Goal: Find specific page/section: Find specific page/section

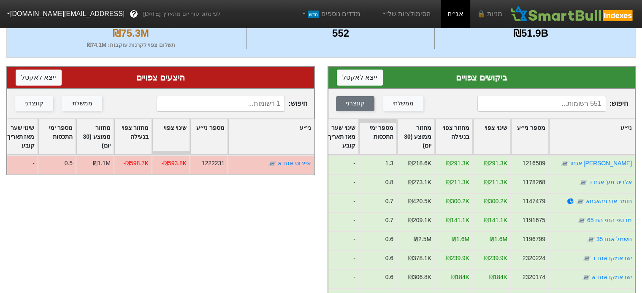
scroll to position [84, 0]
click at [583, 104] on input at bounding box center [542, 104] width 128 height 16
click at [540, 108] on input "לאומי" at bounding box center [542, 104] width 128 height 16
type input "מ"
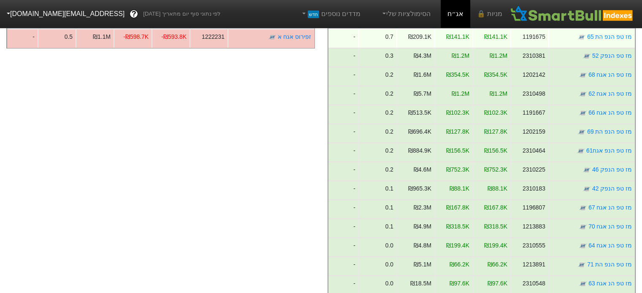
scroll to position [0, 0]
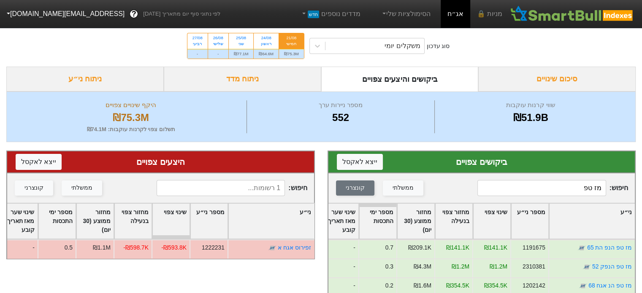
click at [576, 183] on input "מז טפ" at bounding box center [542, 188] width 128 height 16
type input "מ"
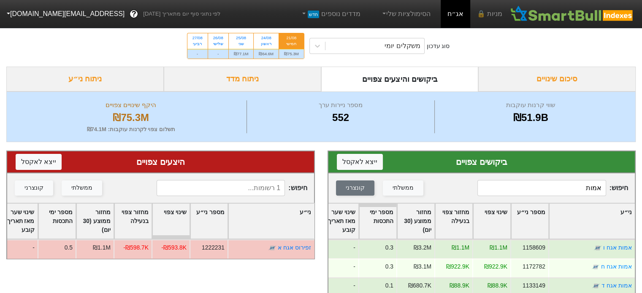
scroll to position [74, 0]
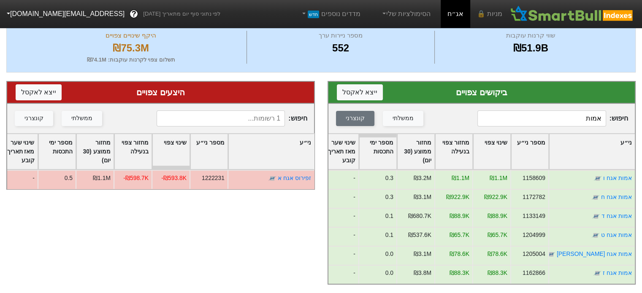
click at [566, 111] on input "אמות" at bounding box center [542, 119] width 128 height 16
click at [565, 111] on input "אמות" at bounding box center [542, 119] width 128 height 16
type input "א"
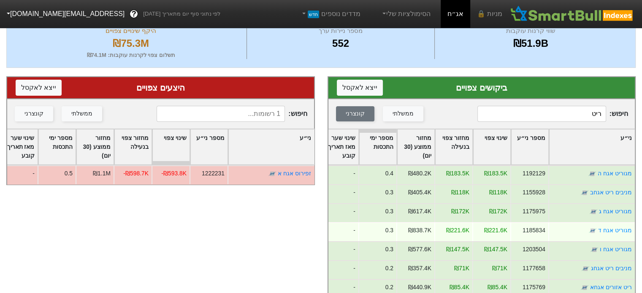
scroll to position [159, 0]
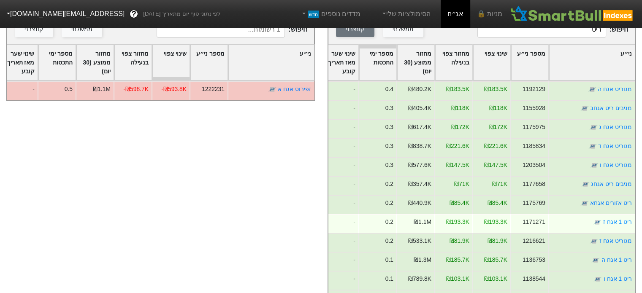
type input "ריט"
